Goal: Check status: Check status

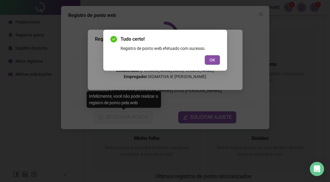
click at [211, 59] on span "OK" at bounding box center [212, 60] width 6 height 7
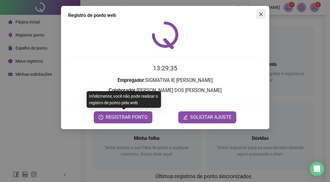
click at [258, 15] on icon "close" at bounding box center [260, 14] width 5 height 5
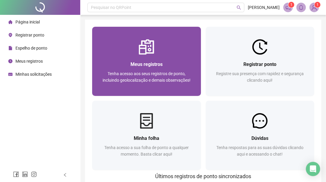
click at [119, 70] on div "Tenha acesso aos seus registros de ponto, incluindo geolocalização e demais obs…" at bounding box center [146, 80] width 95 height 20
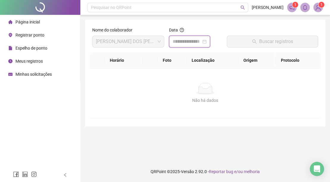
click at [193, 40] on input at bounding box center [186, 41] width 29 height 7
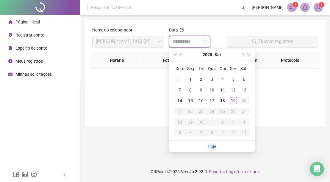
type input "**********"
click at [233, 100] on div "19" at bounding box center [233, 100] width 7 height 7
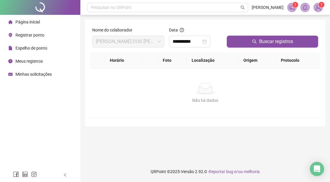
click at [246, 51] on div "Buscar registros" at bounding box center [272, 40] width 96 height 26
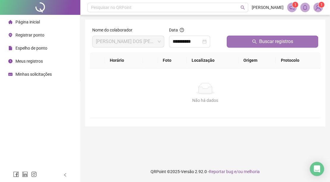
click at [246, 38] on button "Buscar registros" at bounding box center [272, 42] width 91 height 12
